Goal: Task Accomplishment & Management: Manage account settings

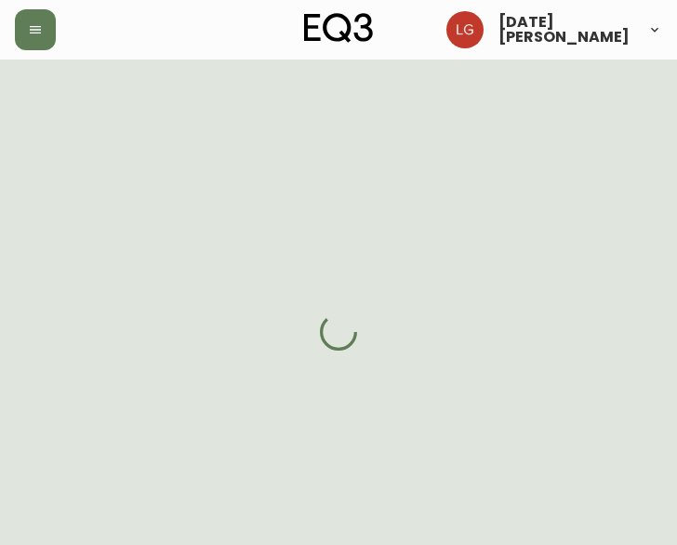
select select "BC"
select select "CA"
select select "CA_EN"
select select "Other"
select select "Interior Designer"
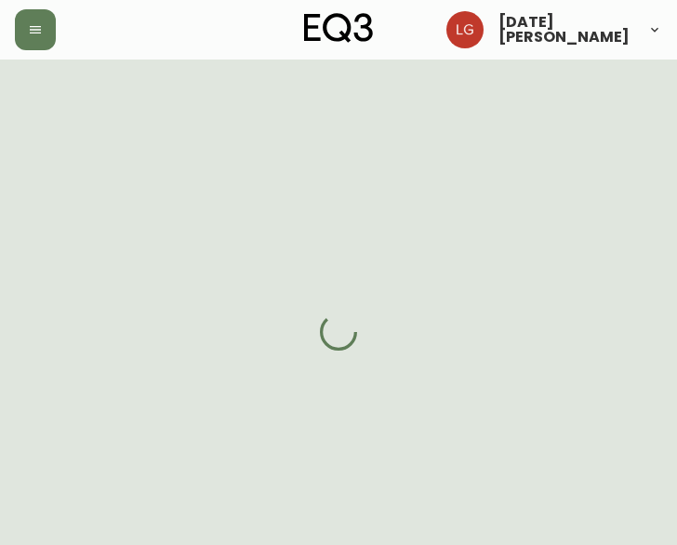
select select "true"
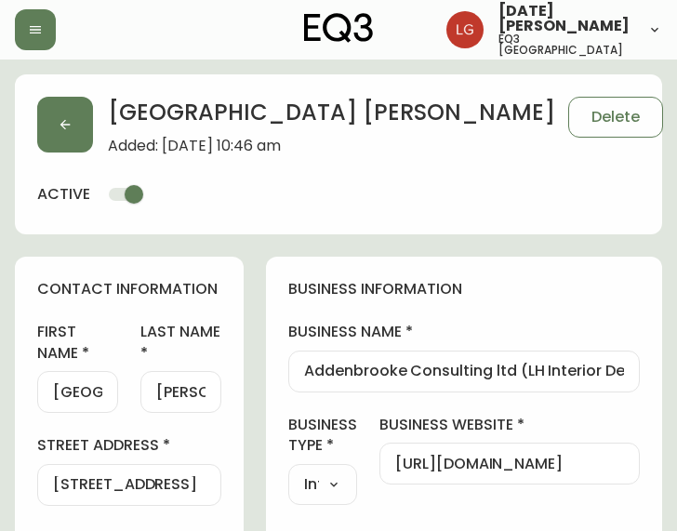
type input "EQ3 Vancouver"
select select "cjw10z96p001r6gs00juufhhe"
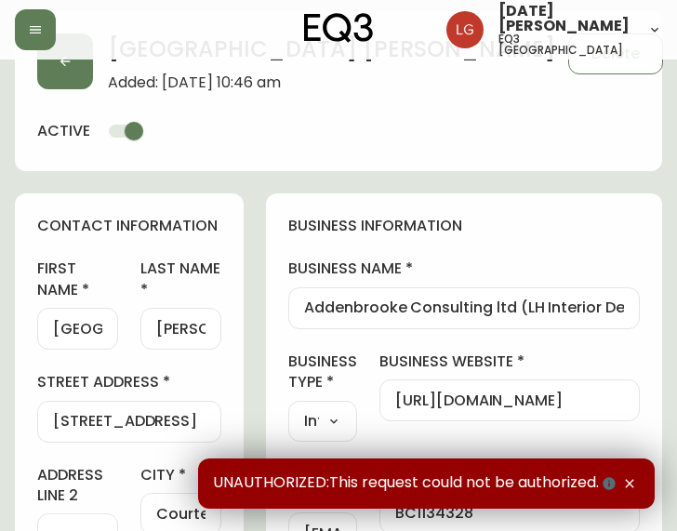
scroll to position [93, 0]
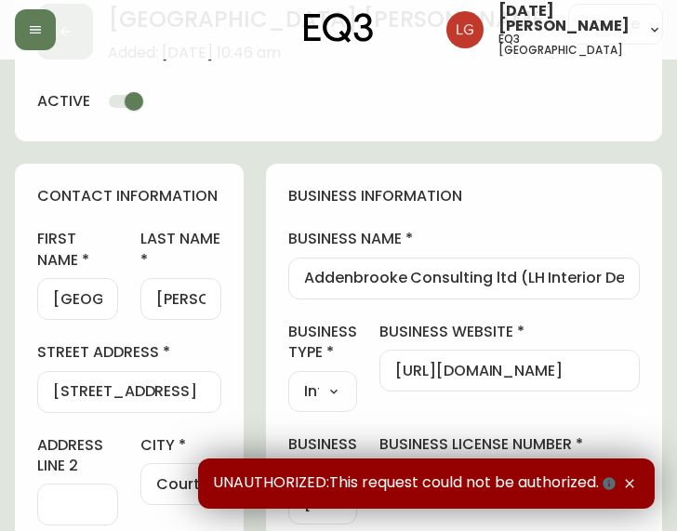
click at [634, 483] on icon "button" at bounding box center [629, 483] width 15 height 15
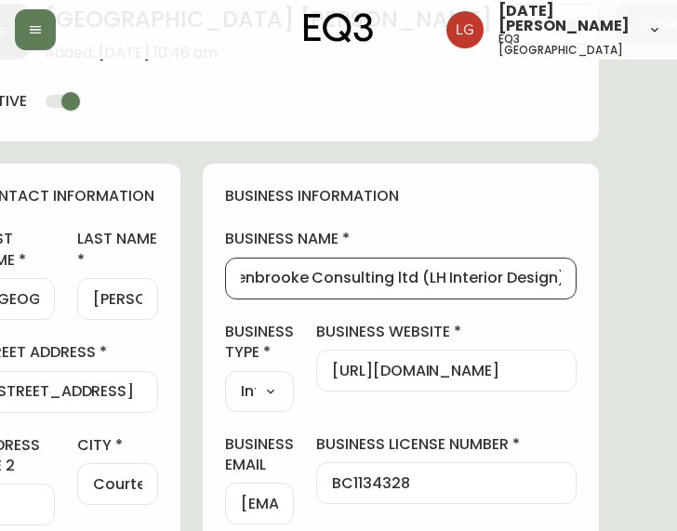
scroll to position [93, 99]
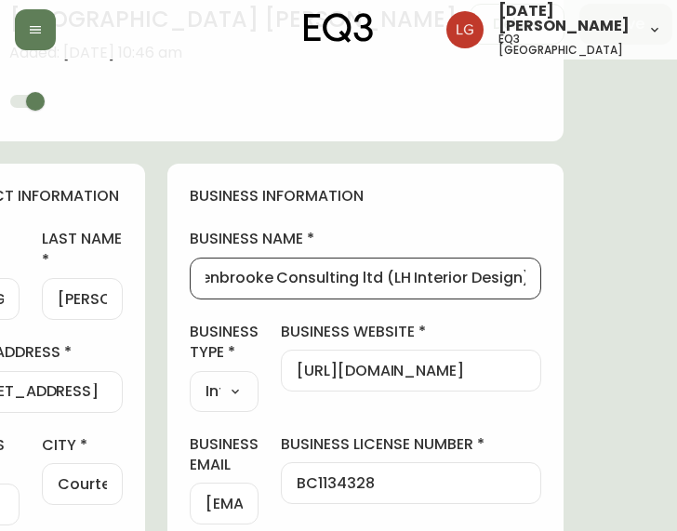
drag, startPoint x: 306, startPoint y: 274, endPoint x: 676, endPoint y: 283, distance: 370.3
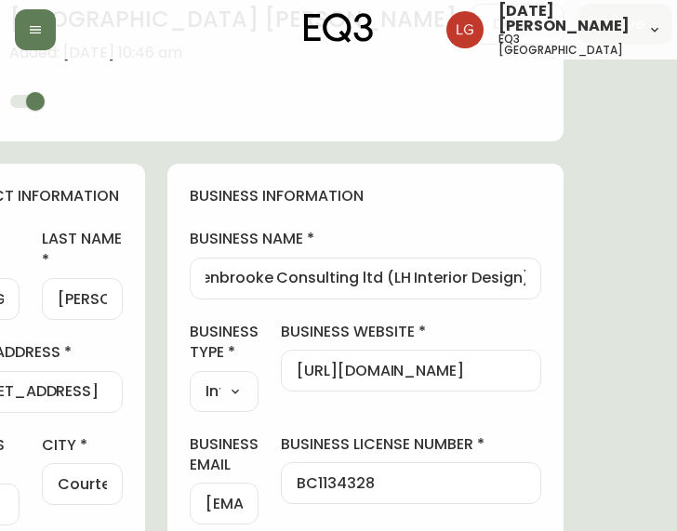
scroll to position [0, 0]
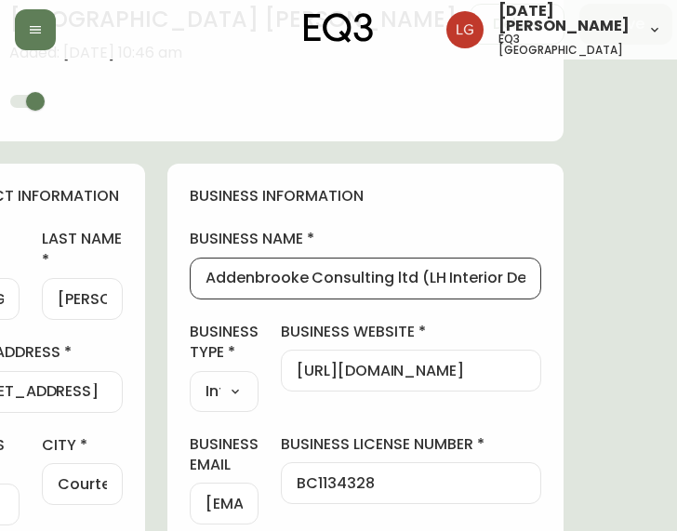
click at [138, 363] on div "contact information first name Linzie last name Rowan street address 3414 Kentw…" at bounding box center [30, 515] width 229 height 702
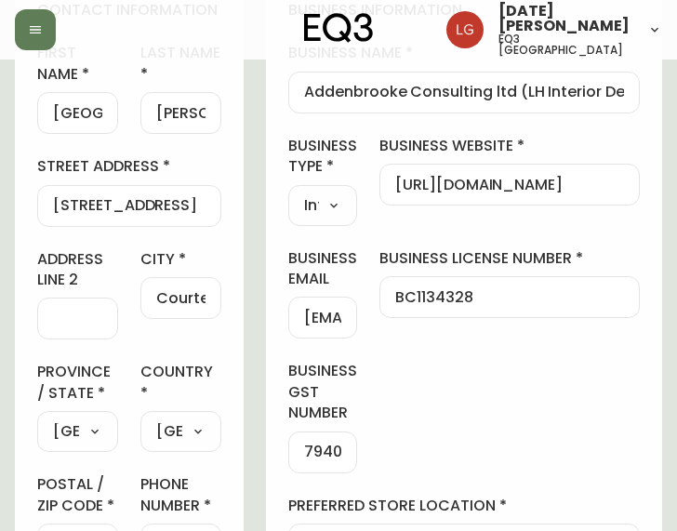
scroll to position [465, 0]
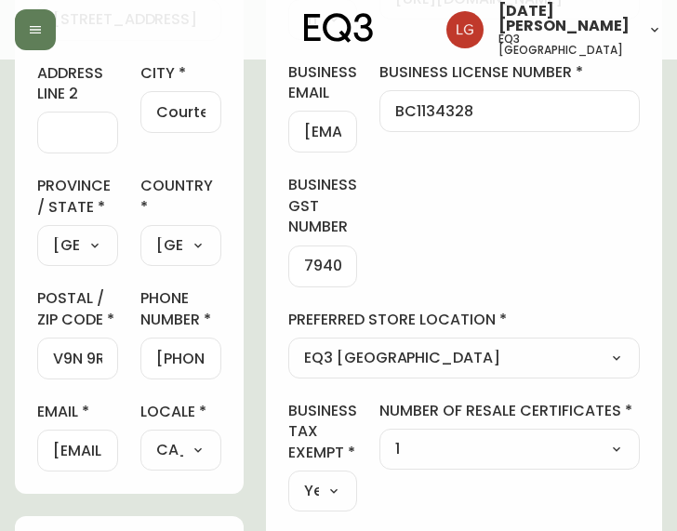
click at [304, 273] on input "7940 70482" at bounding box center [322, 267] width 37 height 18
click at [169, 354] on input "+16043456620" at bounding box center [180, 359] width 49 height 18
drag, startPoint x: 167, startPoint y: 354, endPoint x: 299, endPoint y: 367, distance: 132.7
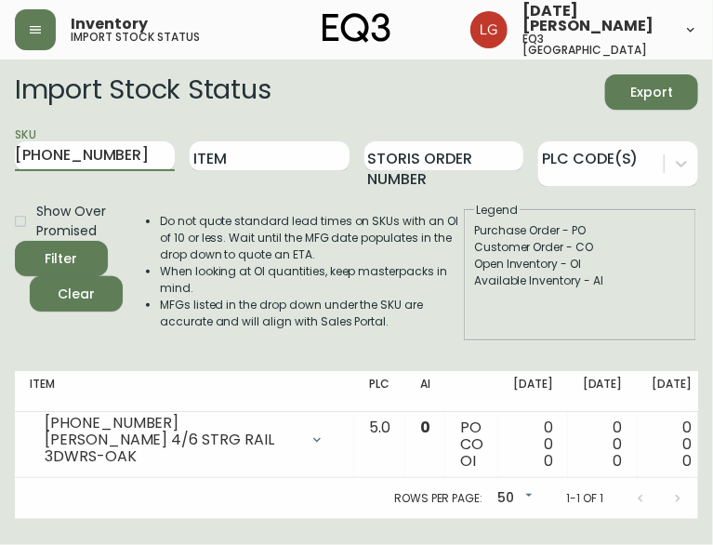
drag, startPoint x: 130, startPoint y: 146, endPoint x: -6, endPoint y: 124, distance: 137.6
click at [0, 124] on html "Inventory import stock status Lucia Guzman eq3 vancouver Import Stock Status Ex…" at bounding box center [356, 259] width 713 height 519
click at [15, 241] on button "Filter" at bounding box center [61, 258] width 93 height 35
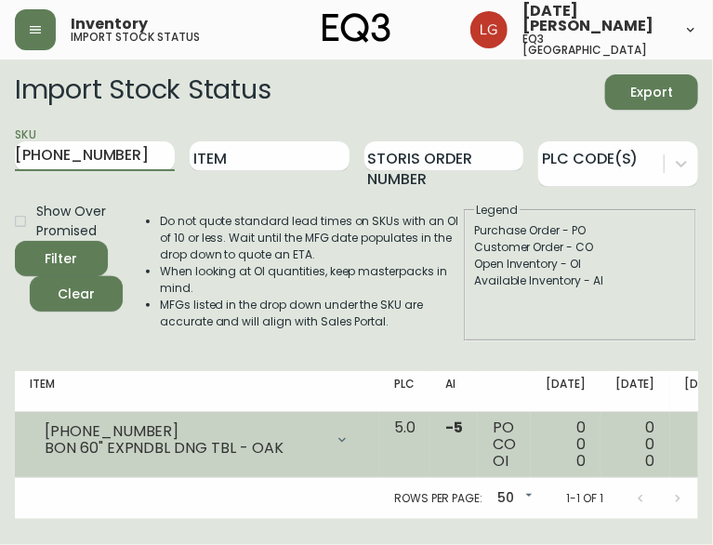
click at [335, 436] on icon at bounding box center [342, 439] width 15 height 15
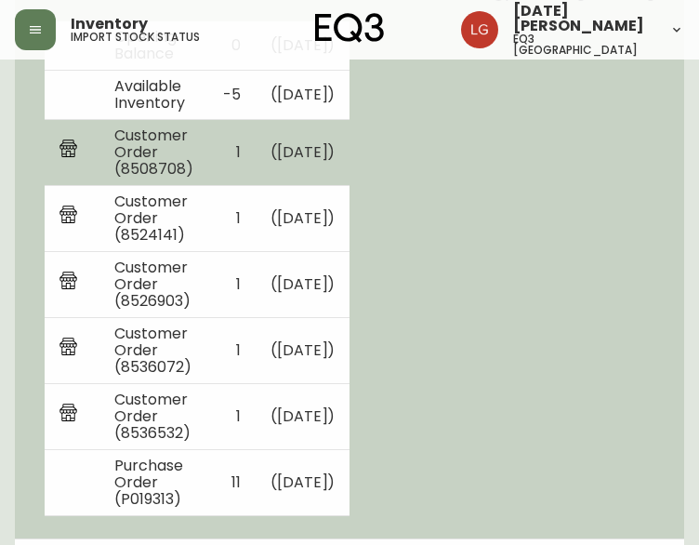
scroll to position [545, 0]
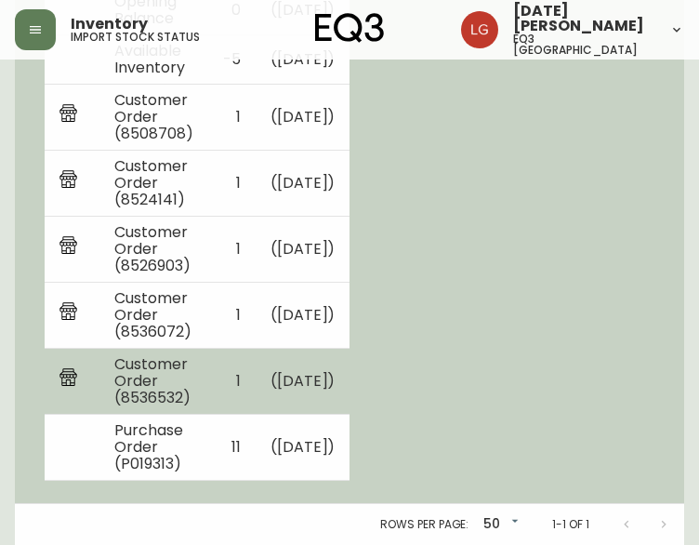
click at [236, 379] on td "1" at bounding box center [231, 382] width 47 height 66
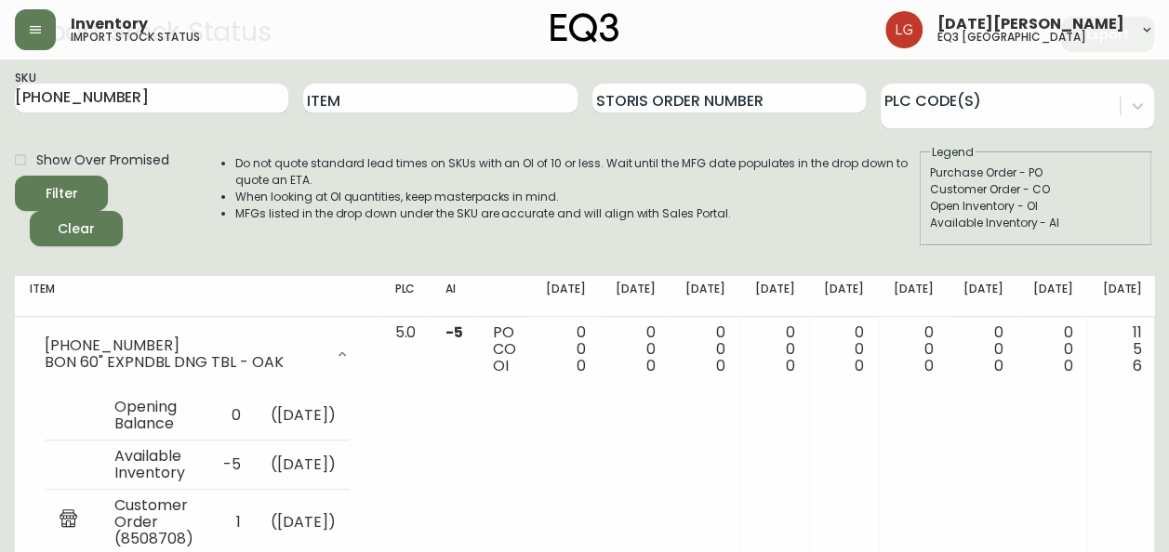
scroll to position [0, 0]
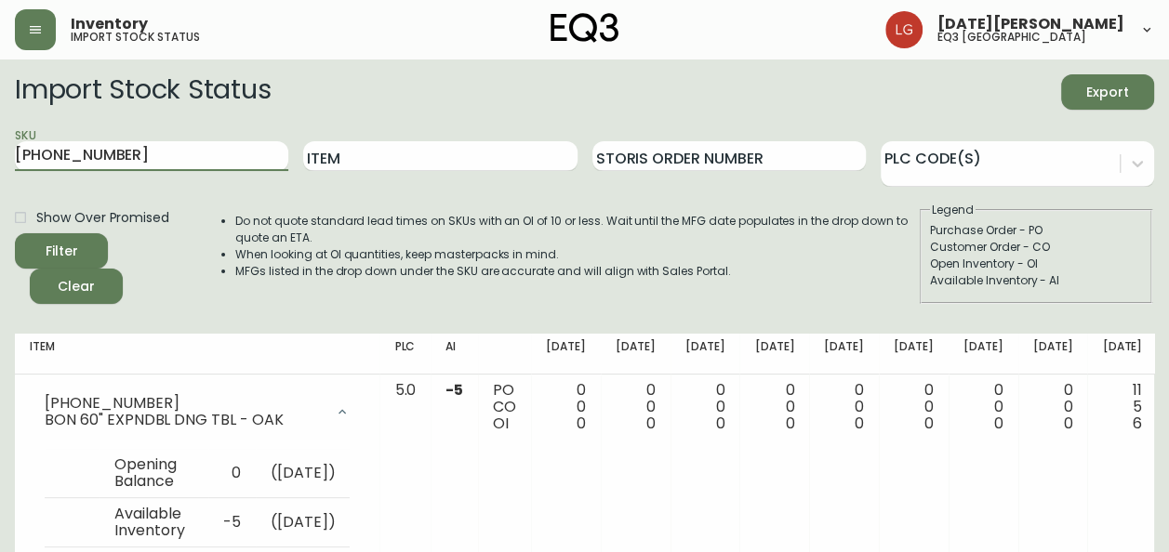
drag, startPoint x: 147, startPoint y: 148, endPoint x: -4, endPoint y: 131, distance: 151.6
click at [0, 131] on html "Inventory import stock status Lucia Guzman eq3 vancouver Import Stock Status Ex…" at bounding box center [584, 504] width 1169 height 1008
click at [15, 233] on button "Filter" at bounding box center [61, 250] width 93 height 35
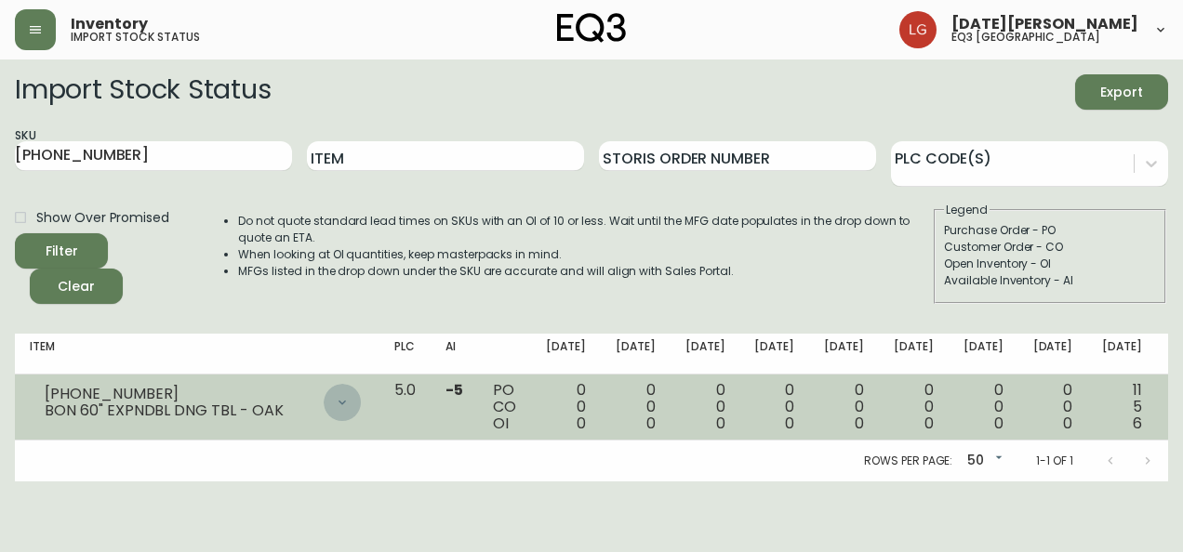
click at [335, 402] on icon at bounding box center [342, 402] width 15 height 15
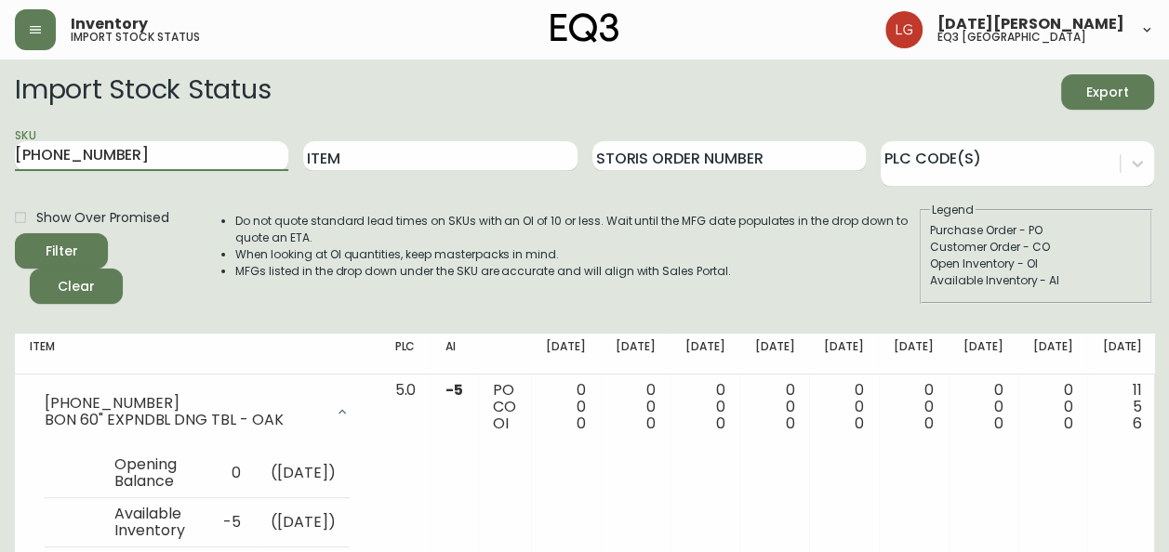
drag, startPoint x: 166, startPoint y: 150, endPoint x: -4, endPoint y: 134, distance: 170.0
click at [0, 134] on html "Inventory import stock status Lucia Guzman eq3 vancouver Import Stock Status Ex…" at bounding box center [584, 504] width 1169 height 1008
paste input "3020-413-13"
click at [15, 233] on button "Filter" at bounding box center [61, 250] width 93 height 35
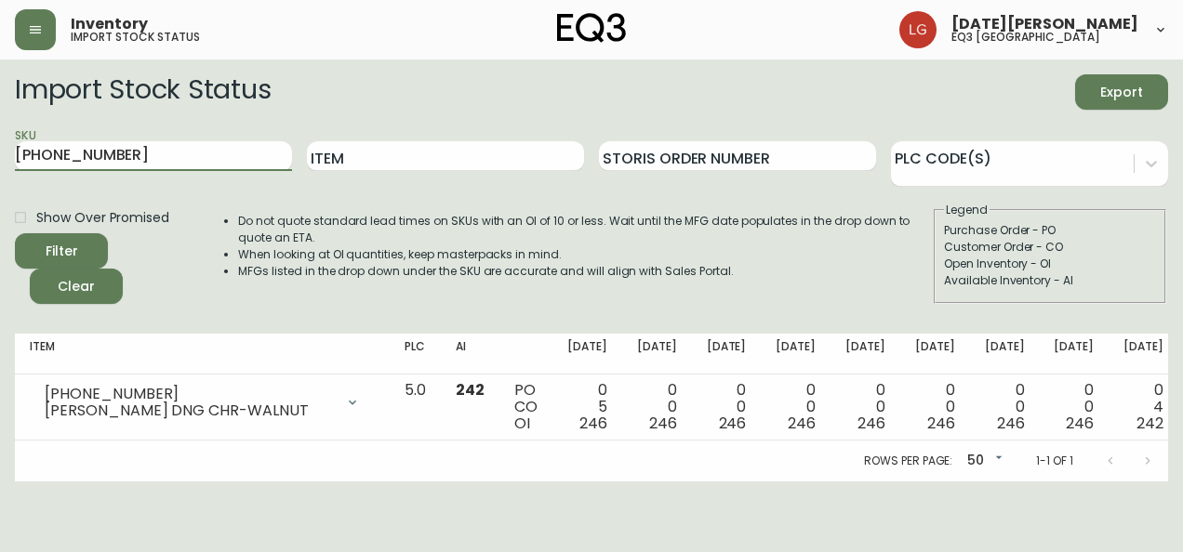
drag, startPoint x: 123, startPoint y: 153, endPoint x: 0, endPoint y: 160, distance: 123.0
click at [0, 160] on html "Inventory import stock status Lucia Guzman eq3 vancouver Import Stock Status Ex…" at bounding box center [591, 241] width 1183 height 482
paste input "180-381-0"
type input "[PHONE_NUMBER]"
click at [15, 233] on button "Filter" at bounding box center [61, 250] width 93 height 35
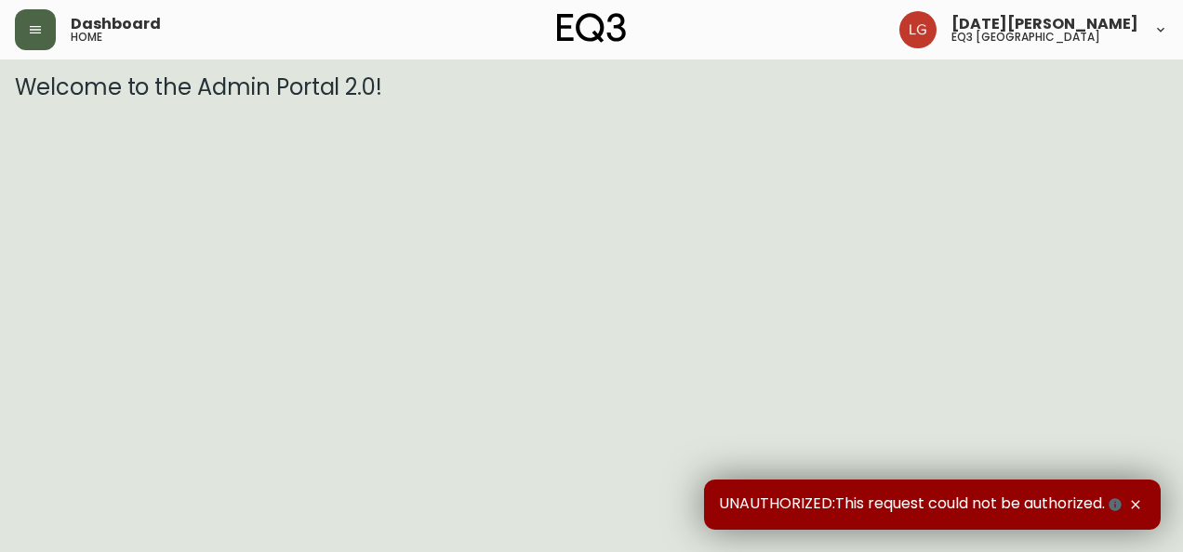
click at [48, 19] on button "button" at bounding box center [35, 29] width 41 height 41
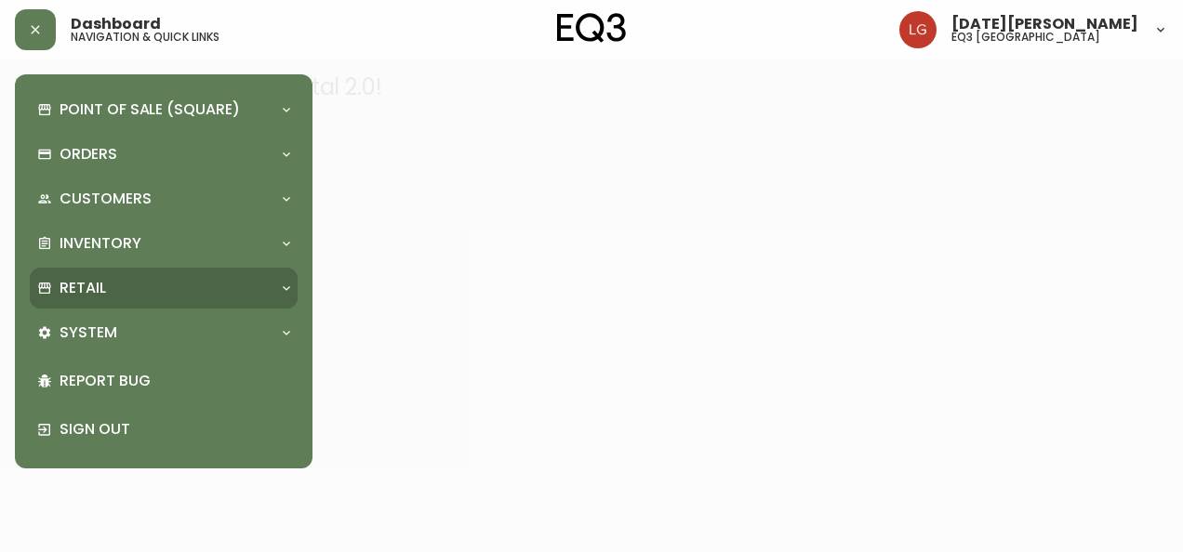
click at [130, 286] on div "Retail" at bounding box center [154, 288] width 234 height 20
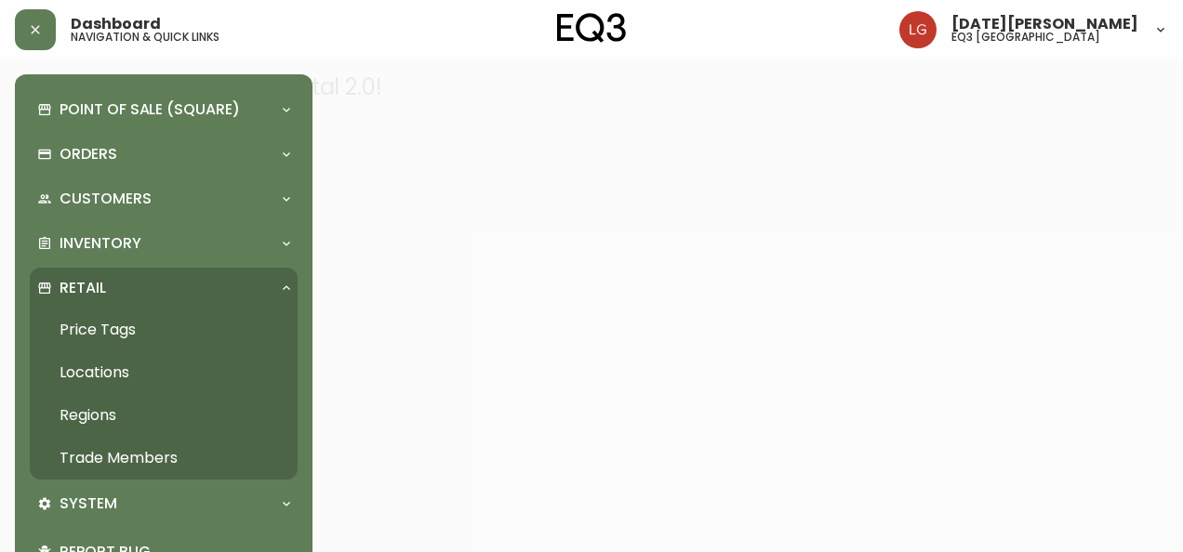
click at [142, 446] on link "Trade Members" at bounding box center [164, 458] width 268 height 43
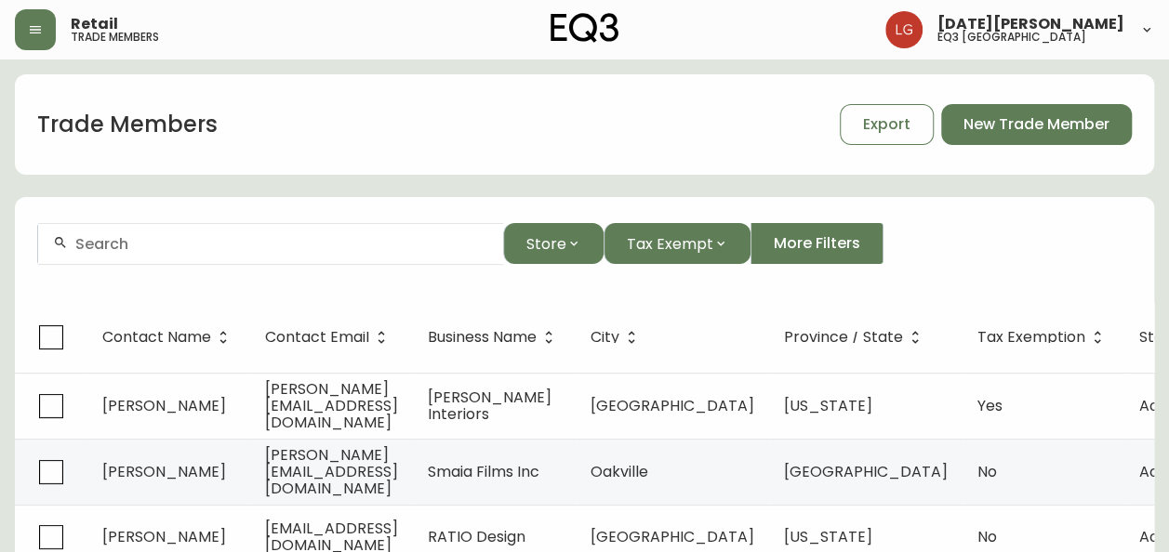
click at [327, 220] on form "Store Tax Exempt More Filters" at bounding box center [584, 251] width 1139 height 101
click at [313, 240] on input "text" at bounding box center [281, 244] width 413 height 18
paste input "Addenbrooke Consulting ltd (LH Interior Design)"
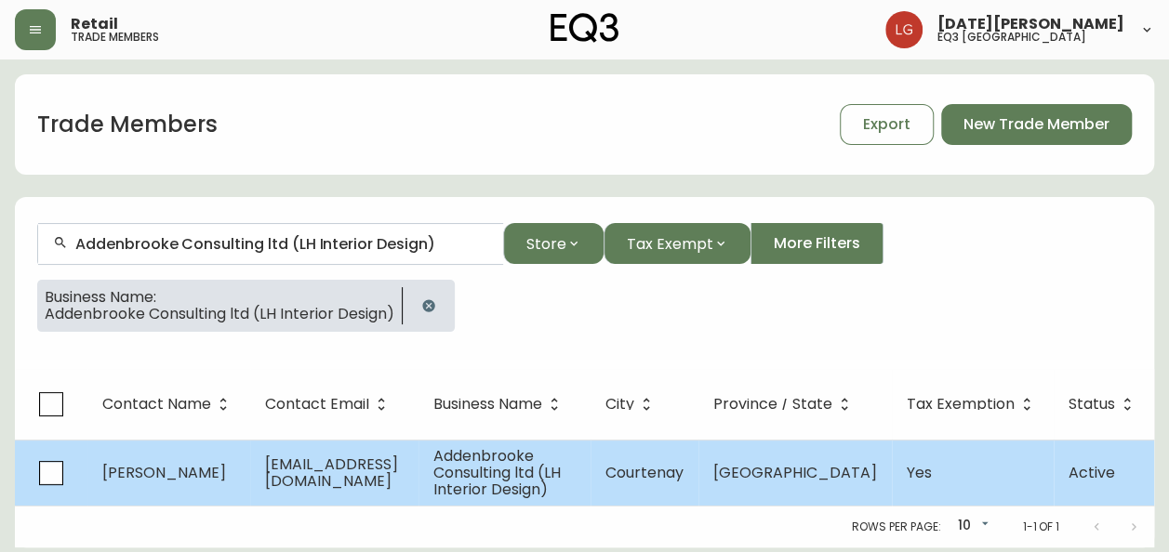
type input "Addenbrooke Consulting ltd (LH Interior Design)"
click at [394, 472] on span "lhdinteriorsbc@gmail.com" at bounding box center [331, 473] width 133 height 38
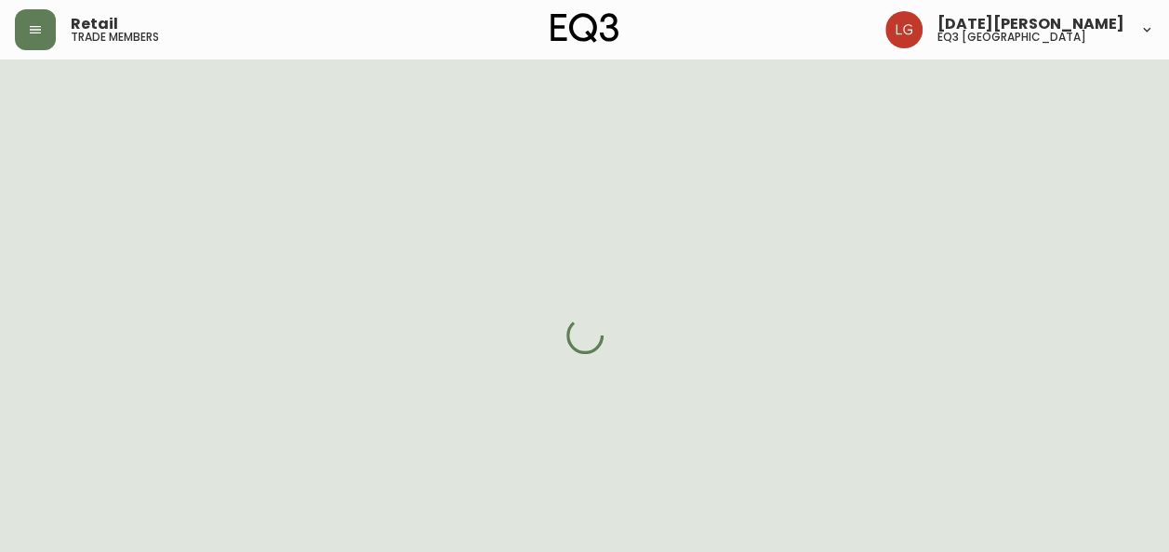
select select "BC"
select select "CA"
select select "CA_EN"
select select "Other"
select select "Interior Designer"
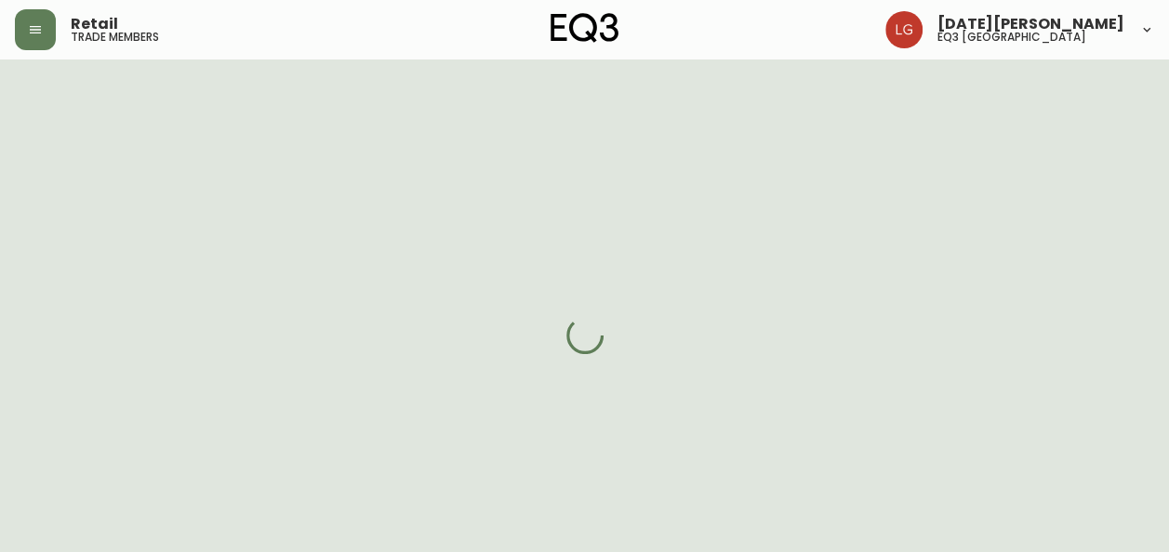
select select "true"
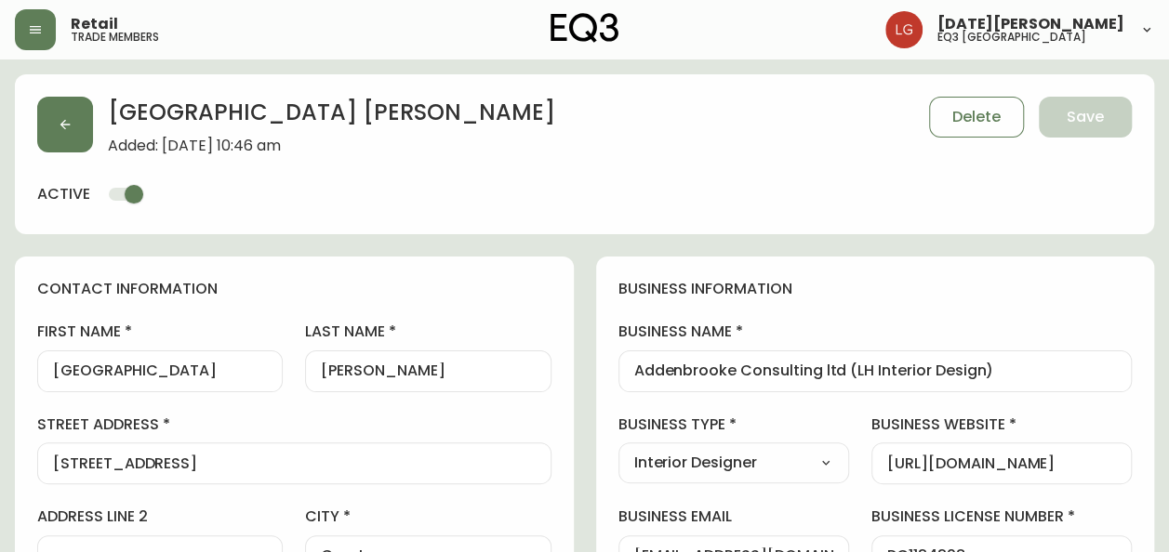
type input "EQ3 Vancouver"
select select "cjw10z96p001r6gs00juufhhe"
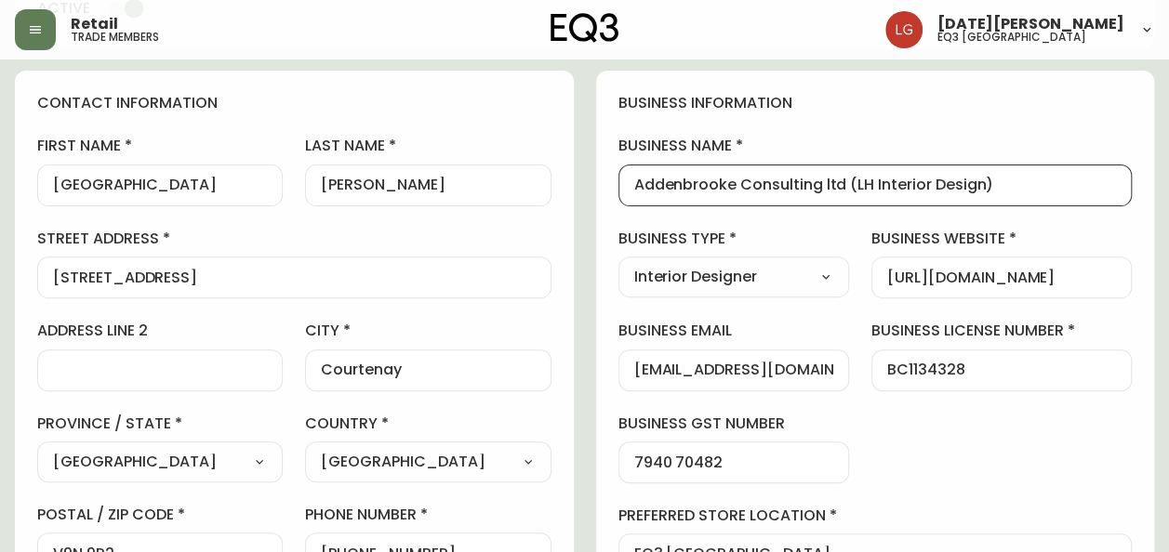
drag, startPoint x: 1029, startPoint y: 188, endPoint x: 595, endPoint y: 182, distance: 433.5
click at [596, 182] on div "business information business name Addenbrooke Consulting ltd (LH Interior Desi…" at bounding box center [875, 453] width 559 height 765
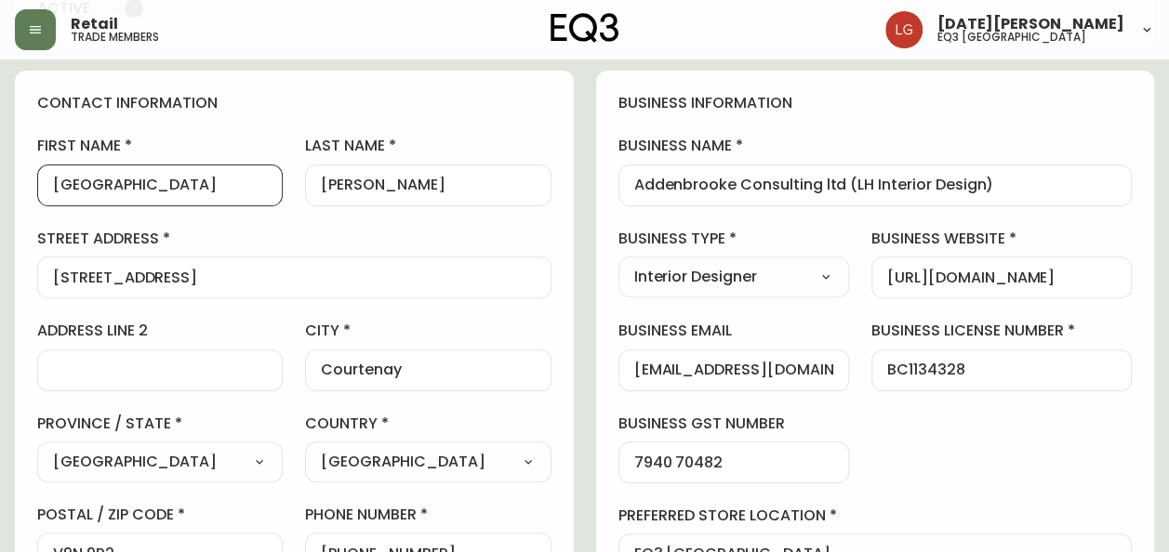
drag, startPoint x: 134, startPoint y: 190, endPoint x: -4, endPoint y: 190, distance: 137.7
click at [342, 184] on input "Rowan" at bounding box center [428, 186] width 214 height 18
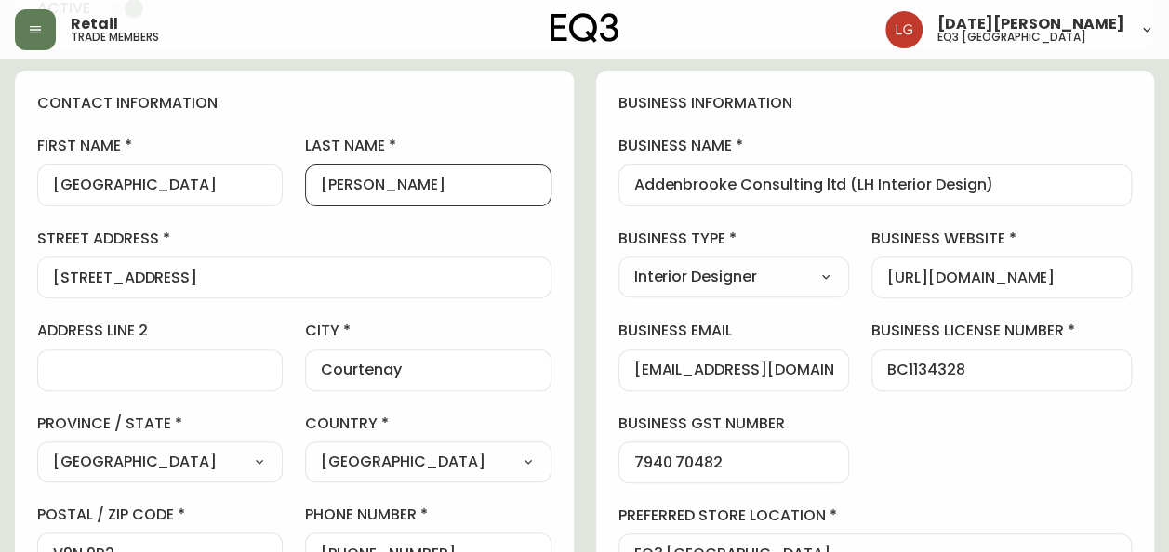
click at [342, 184] on input "Rowan" at bounding box center [428, 186] width 214 height 18
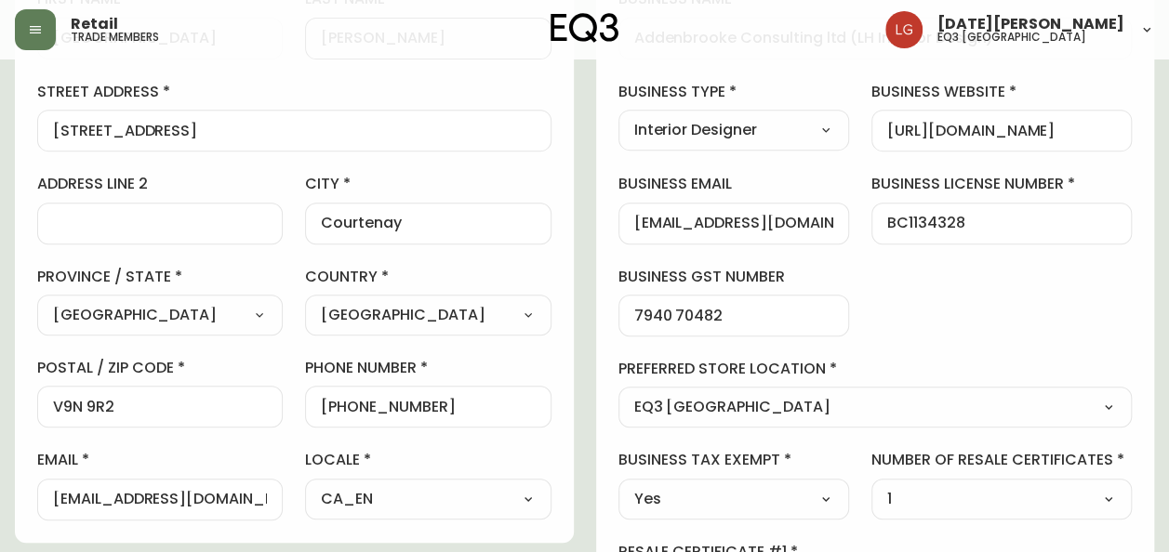
scroll to position [279, 0]
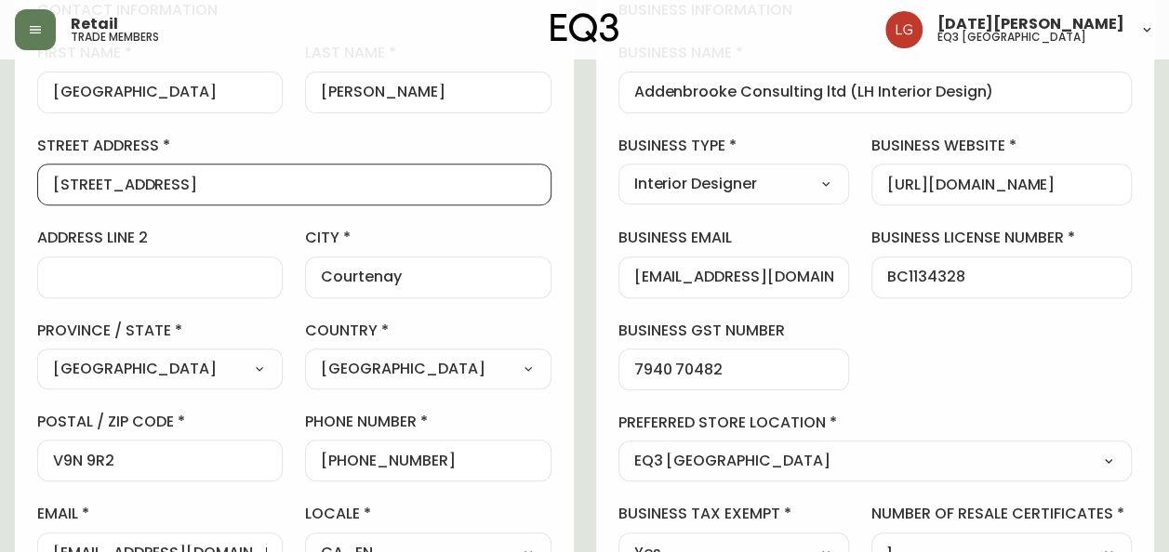
drag, startPoint x: 232, startPoint y: 183, endPoint x: -4, endPoint y: 173, distance: 235.5
click at [0, 173] on html "Retail trade members Lucia Guzman eq3 vancouver Linzie Rowan Added: August 11, …" at bounding box center [584, 514] width 1169 height 1586
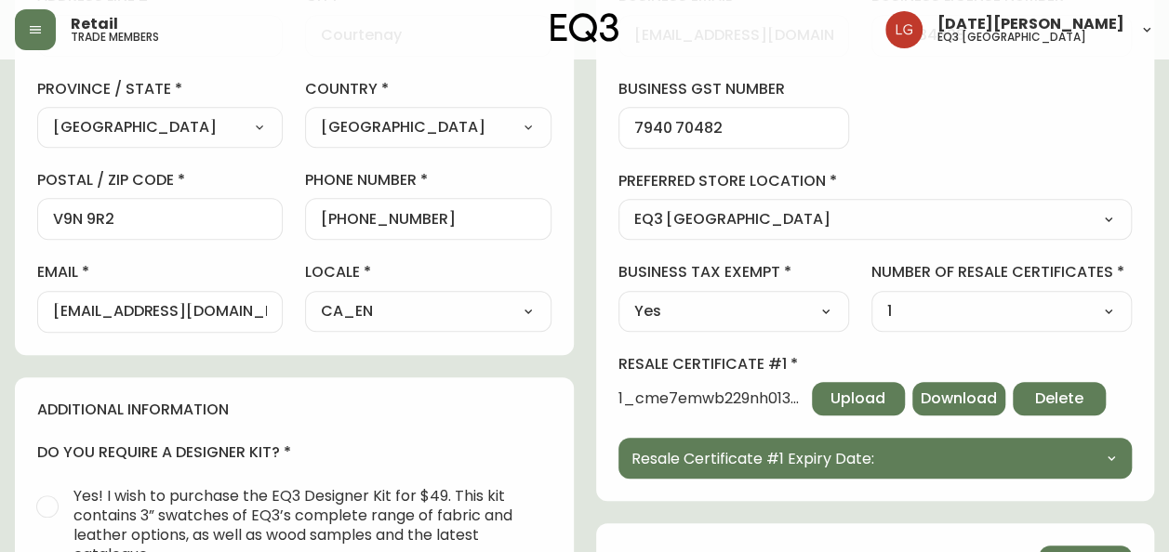
scroll to position [558, 0]
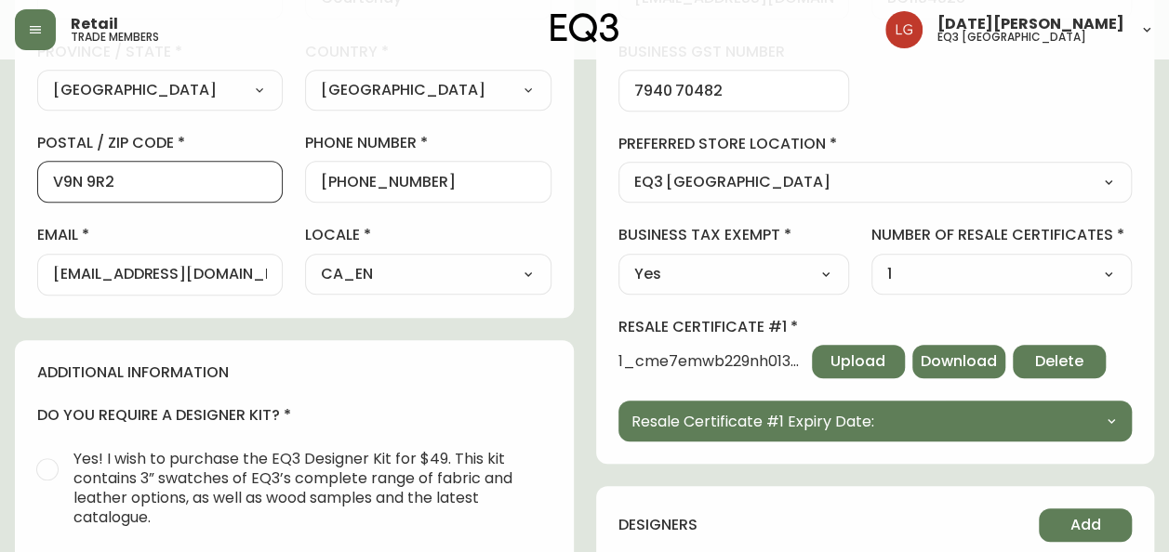
drag, startPoint x: 126, startPoint y: 178, endPoint x: -4, endPoint y: 176, distance: 130.2
click at [0, 176] on html "Retail trade members Lucia Guzman eq3 vancouver Linzie Rowan Added: August 11, …" at bounding box center [584, 235] width 1169 height 1586
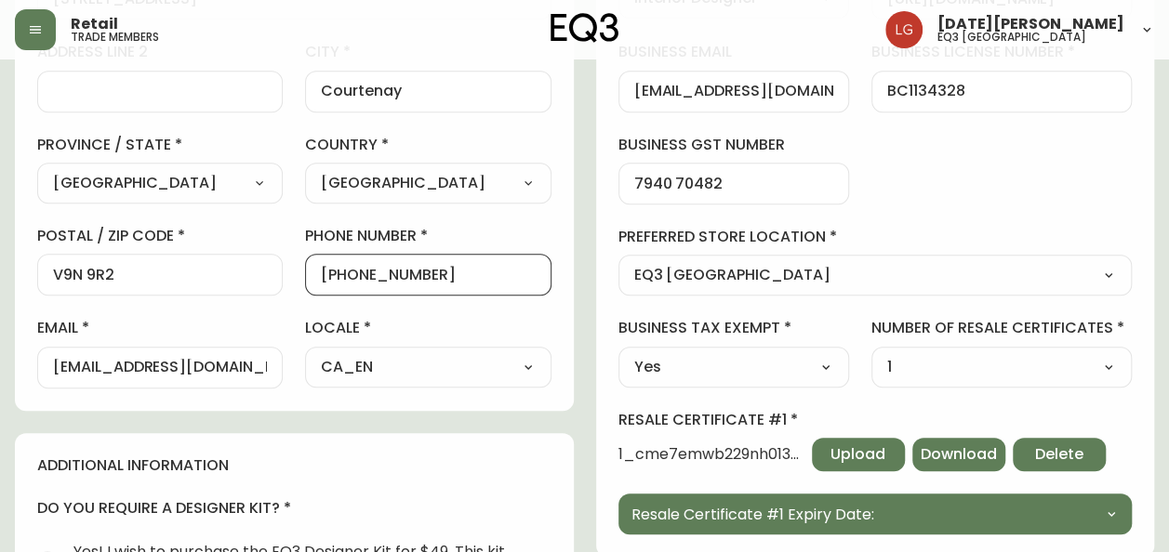
scroll to position [0, 0]
drag, startPoint x: 448, startPoint y: 279, endPoint x: 335, endPoint y: 277, distance: 113.5
click at [335, 277] on input "+16043456620" at bounding box center [428, 275] width 214 height 18
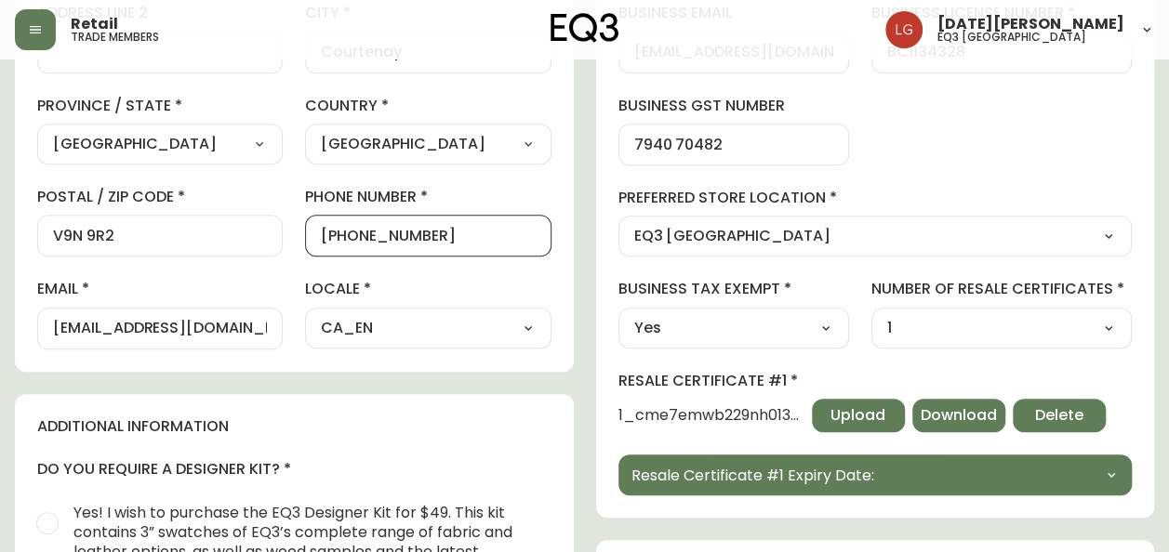
scroll to position [465, 0]
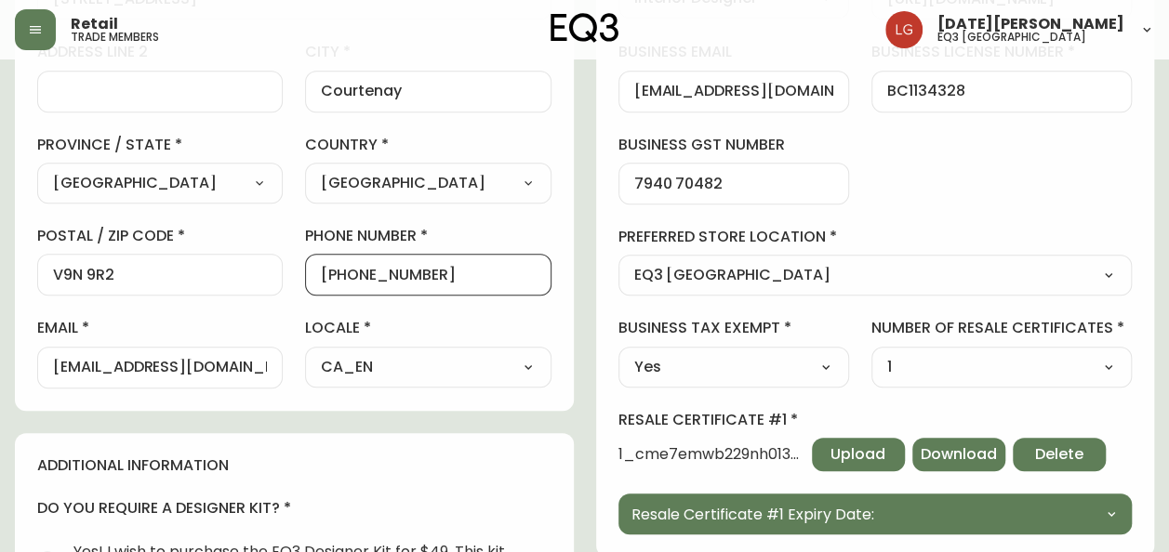
click at [274, 364] on div "lhdinteriorsbc@gmail.com" at bounding box center [160, 368] width 246 height 42
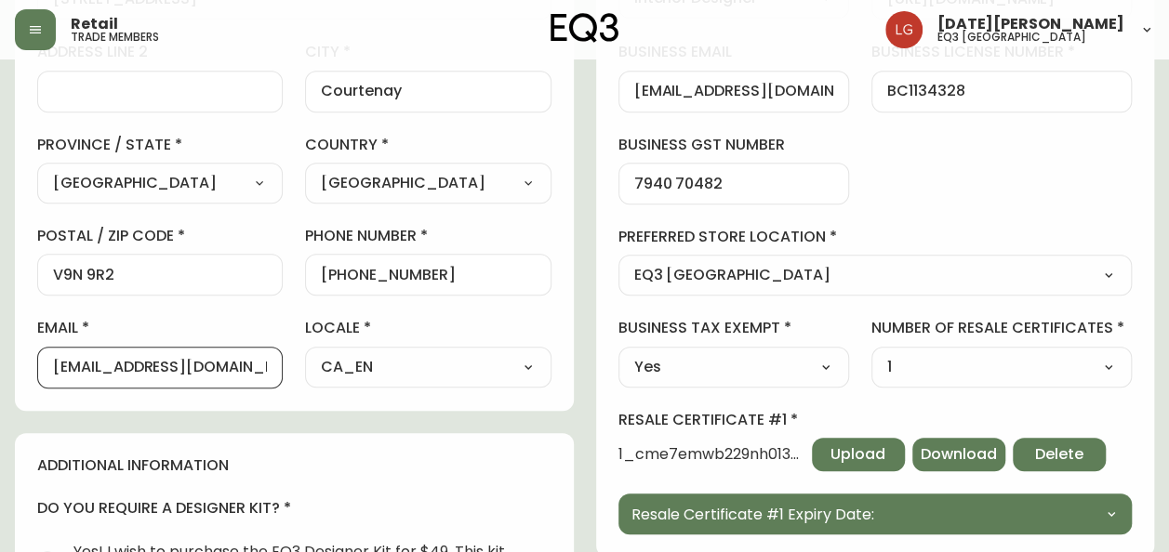
scroll to position [0, 0]
drag, startPoint x: 260, startPoint y: 360, endPoint x: -4, endPoint y: 387, distance: 265.5
click at [0, 387] on html "Retail trade members Lucia Guzman eq3 vancouver Linzie Rowan Added: August 11, …" at bounding box center [584, 328] width 1169 height 1586
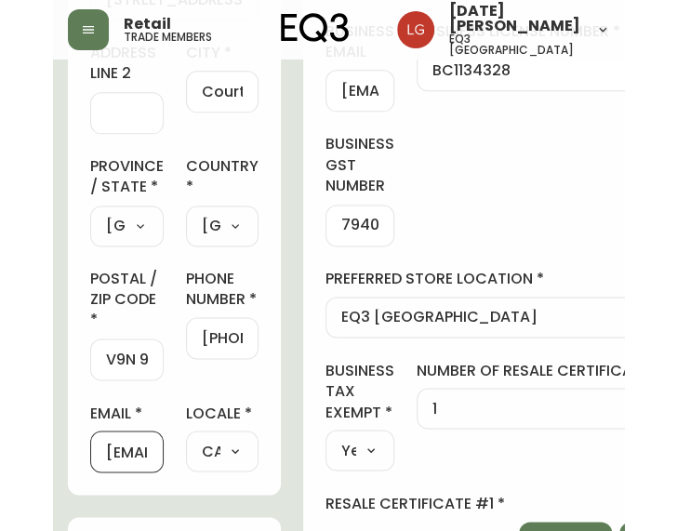
scroll to position [486, 0]
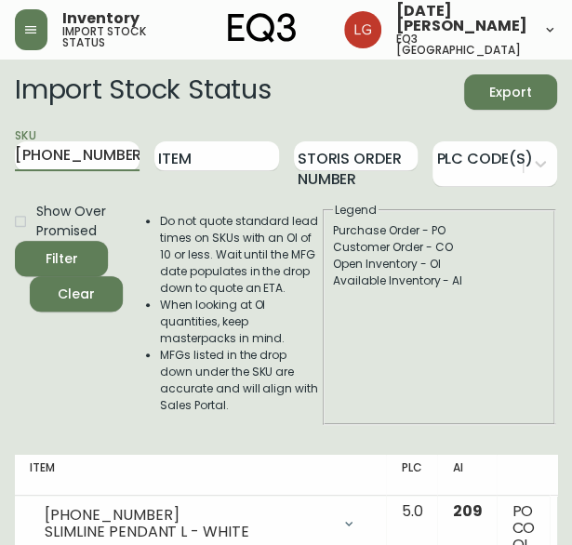
drag, startPoint x: 112, startPoint y: 153, endPoint x: -6, endPoint y: 150, distance: 117.2
click at [0, 150] on html "Inventory import stock status [DATE][PERSON_NAME] eq3 [GEOGRAPHIC_DATA] Import …" at bounding box center [286, 301] width 572 height 603
type input "[PHONE_NUMBER]"
click at [15, 241] on button "Filter" at bounding box center [61, 258] width 93 height 35
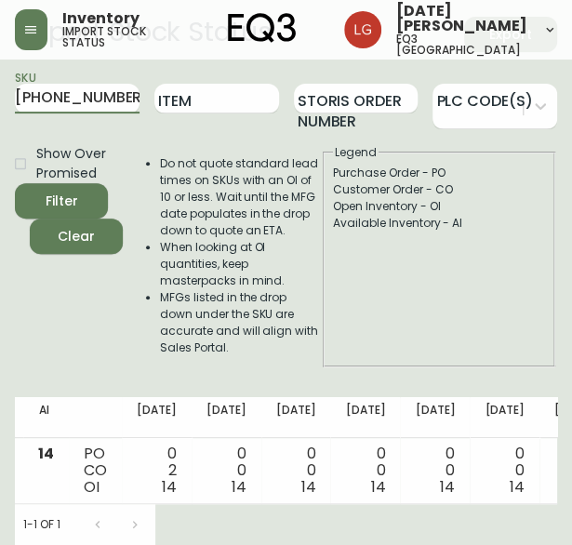
scroll to position [0, 404]
